Goal: Information Seeking & Learning: Find specific fact

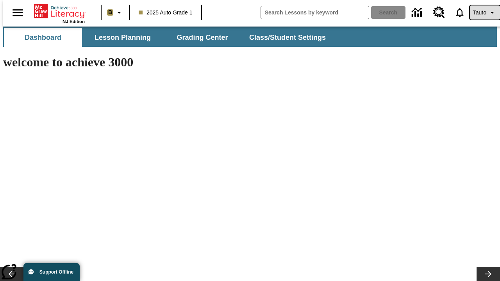
click at [481, 12] on span "Tauto" at bounding box center [479, 13] width 13 height 8
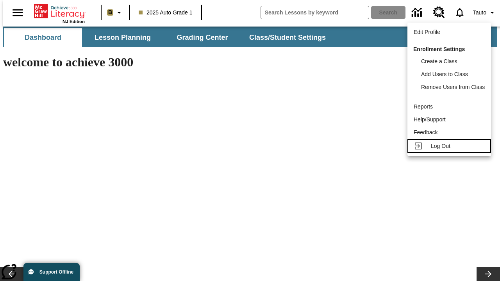
click at [450, 146] on span "Log Out" at bounding box center [441, 146] width 20 height 6
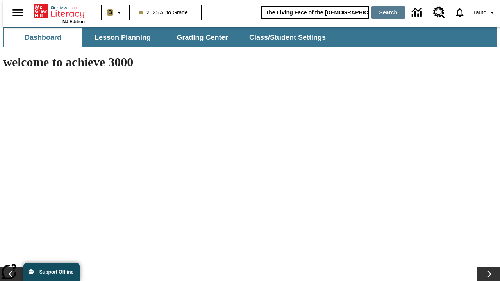
type input "The Living Face of the [DEMOGRAPHIC_DATA]"
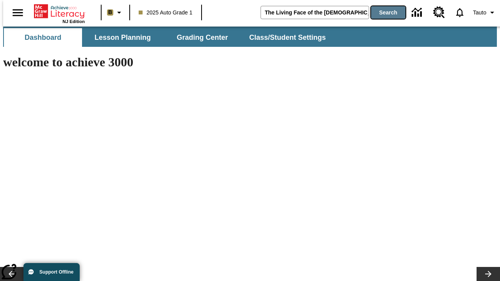
click at [383, 12] on button "Search" at bounding box center [388, 12] width 34 height 12
